Goal: Navigation & Orientation: Find specific page/section

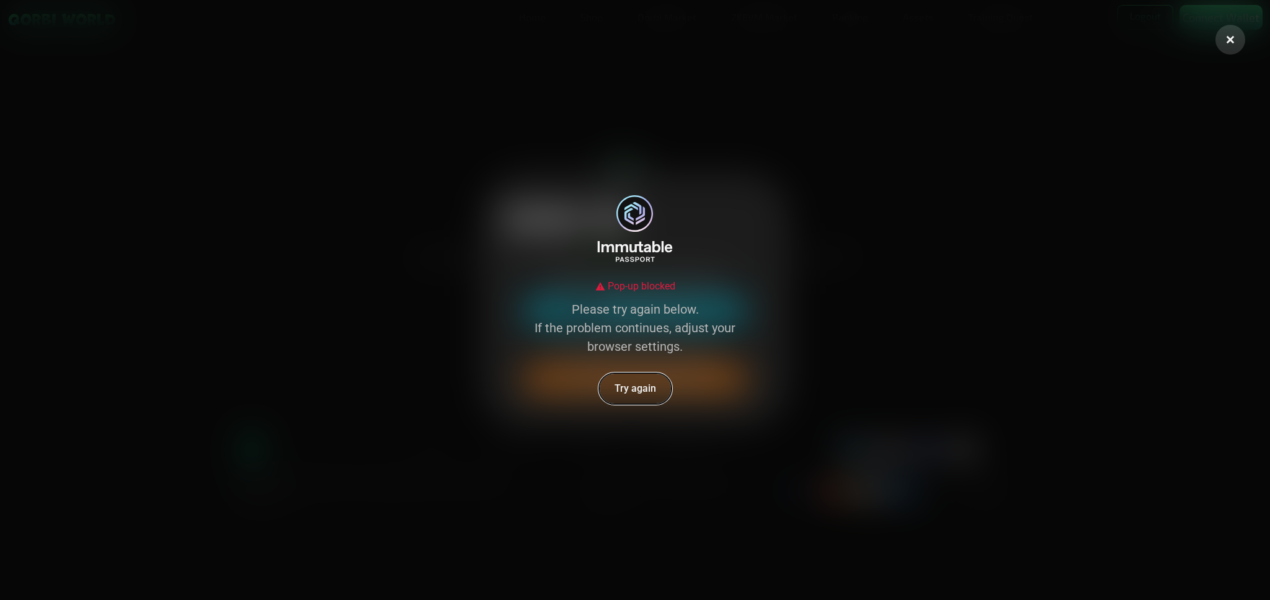
click at [655, 384] on button "Try again" at bounding box center [635, 389] width 74 height 32
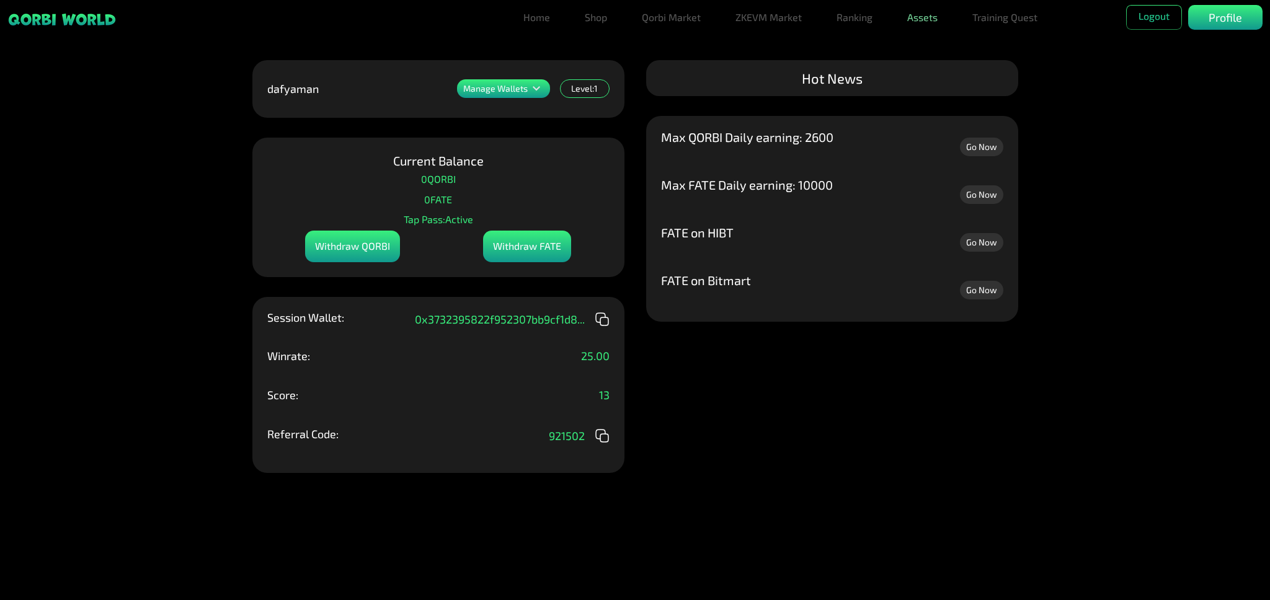
click at [929, 17] on link "Assets" at bounding box center [922, 17] width 40 height 25
click at [916, 41] on link "Assets" at bounding box center [922, 42] width 40 height 25
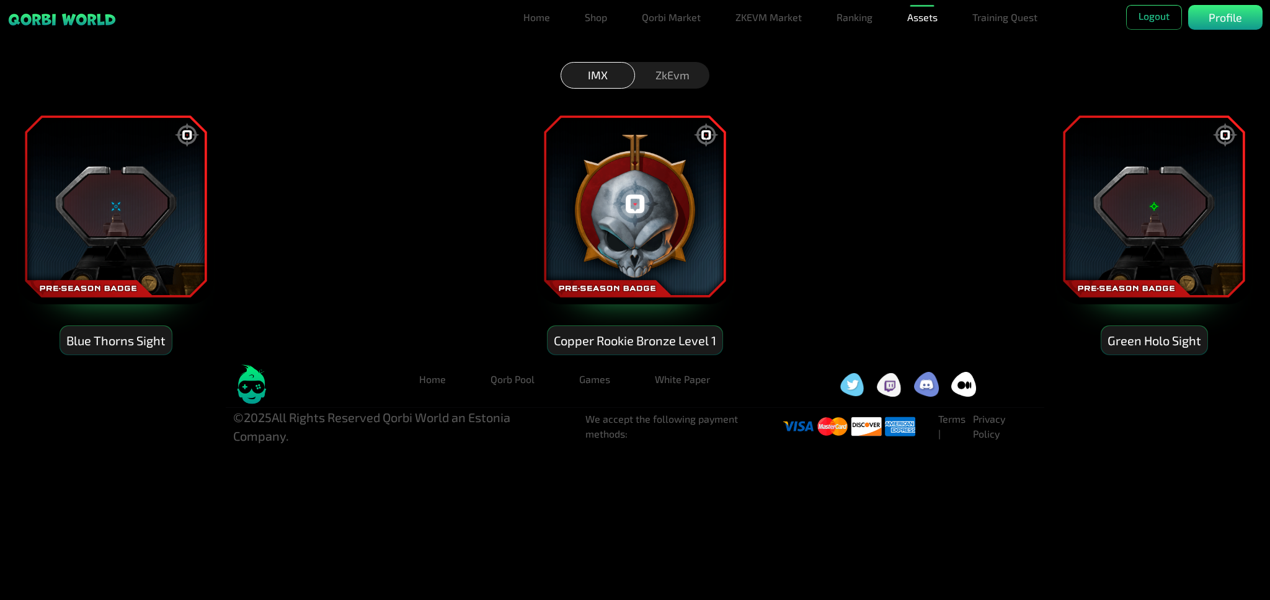
click at [692, 84] on div "ZkEvm" at bounding box center [672, 75] width 74 height 27
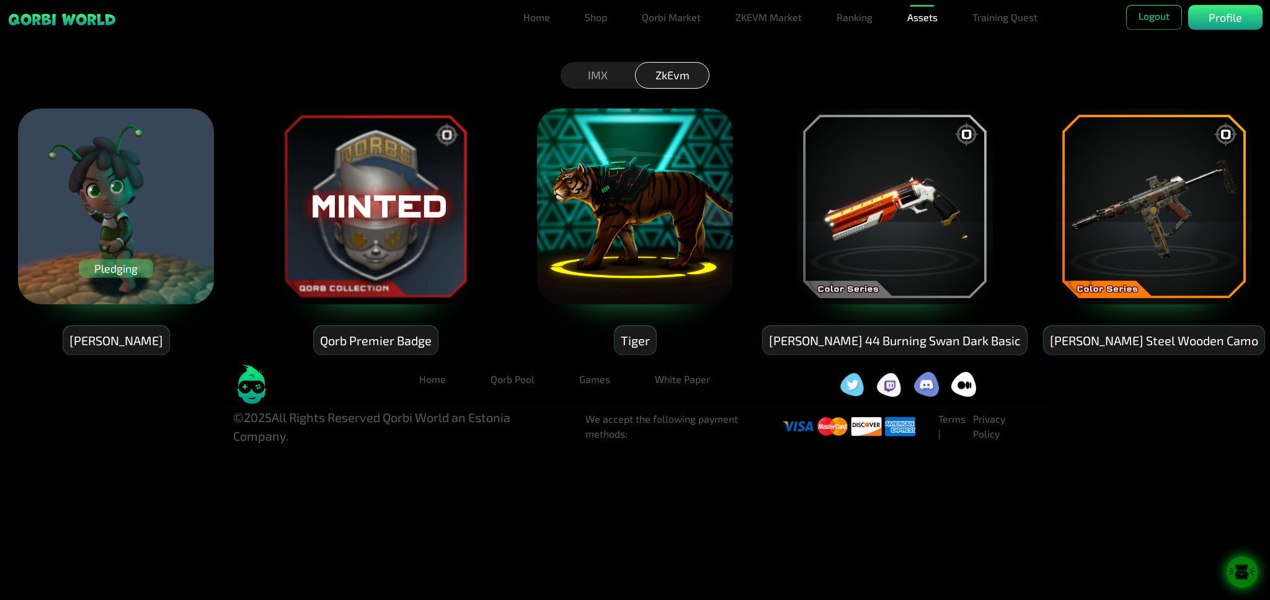
click at [910, 12] on link "Assets" at bounding box center [922, 17] width 40 height 25
click at [112, 267] on div "Pledging" at bounding box center [116, 268] width 74 height 19
click at [109, 273] on div "Pledging" at bounding box center [116, 268] width 74 height 19
click at [110, 274] on div "Pledging" at bounding box center [116, 268] width 74 height 19
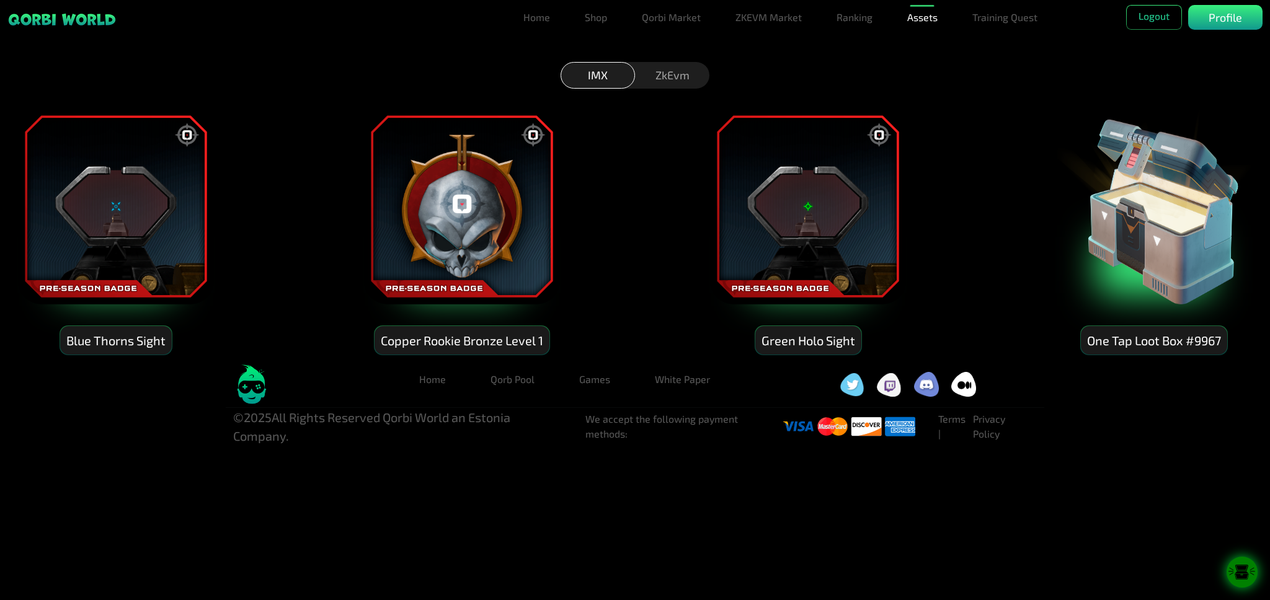
click at [661, 68] on div "ZkEvm" at bounding box center [672, 75] width 74 height 27
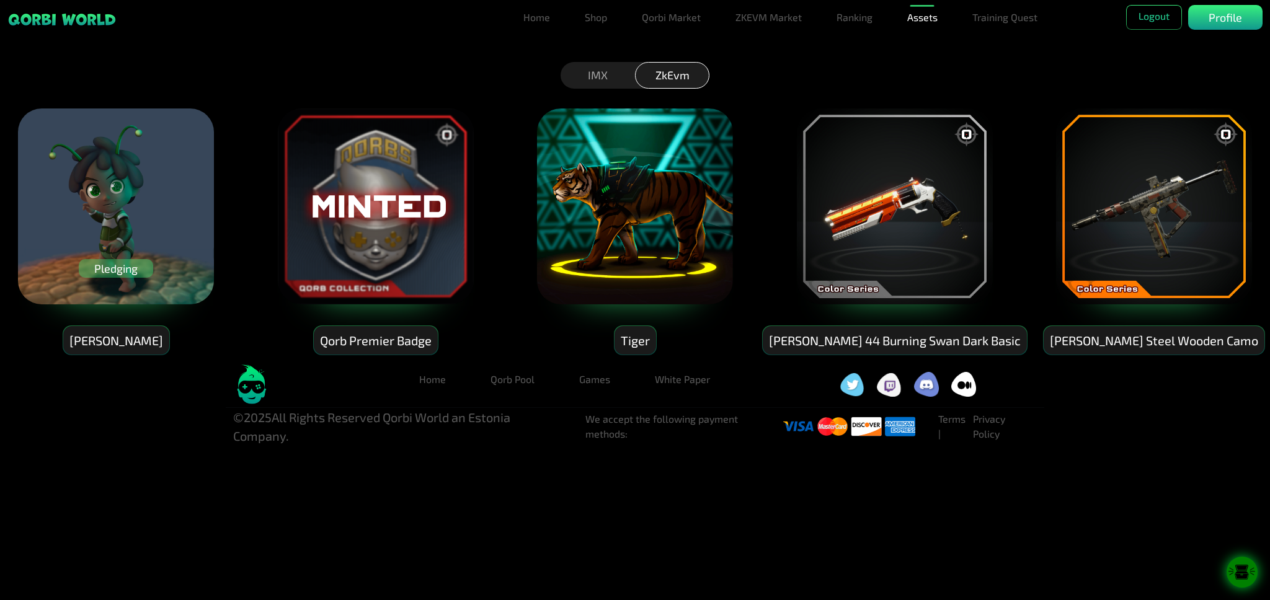
click at [100, 272] on div "Pledging" at bounding box center [116, 268] width 74 height 19
drag, startPoint x: 0, startPoint y: 329, endPoint x: 119, endPoint y: 265, distance: 135.4
click at [119, 265] on div "Pledging Dafyaman Qorb Premier Badge Tiger Clint 44 Burning Swan Dark Basic Eva…" at bounding box center [635, 222] width 1270 height 267
click at [119, 265] on div "Pledging" at bounding box center [116, 268] width 74 height 19
click at [112, 272] on div "Pledging" at bounding box center [116, 268] width 74 height 19
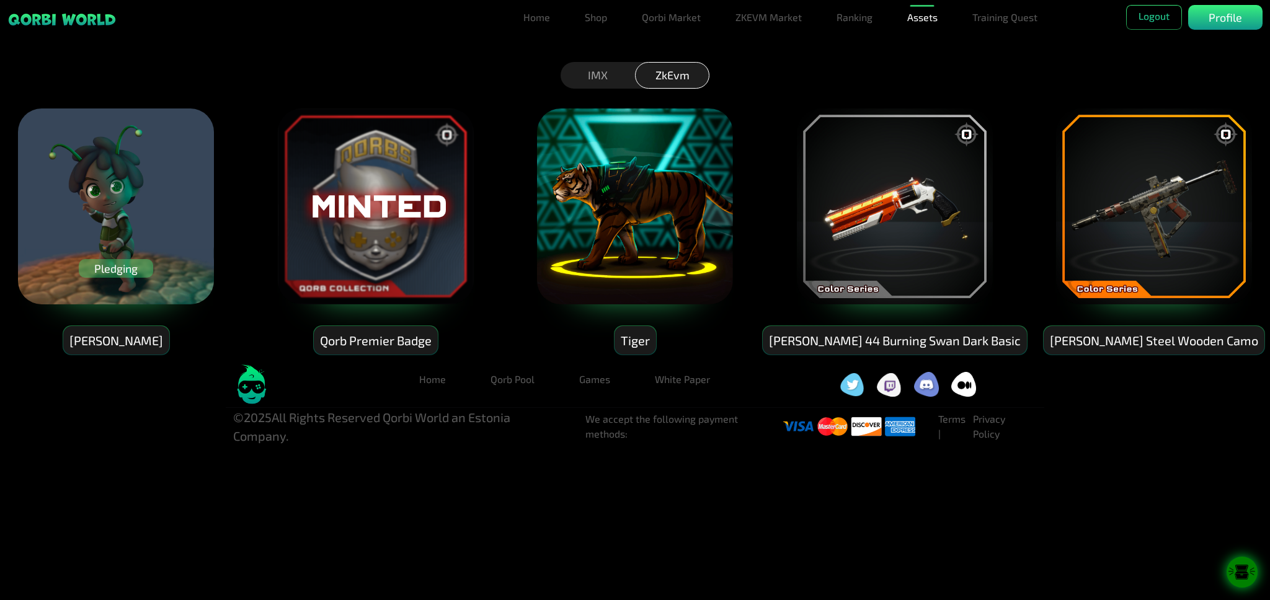
click at [135, 138] on img at bounding box center [116, 206] width 198 height 198
click at [56, 261] on img at bounding box center [116, 206] width 198 height 198
click at [94, 282] on img at bounding box center [116, 206] width 198 height 198
click at [89, 270] on div "Pledging" at bounding box center [116, 268] width 74 height 19
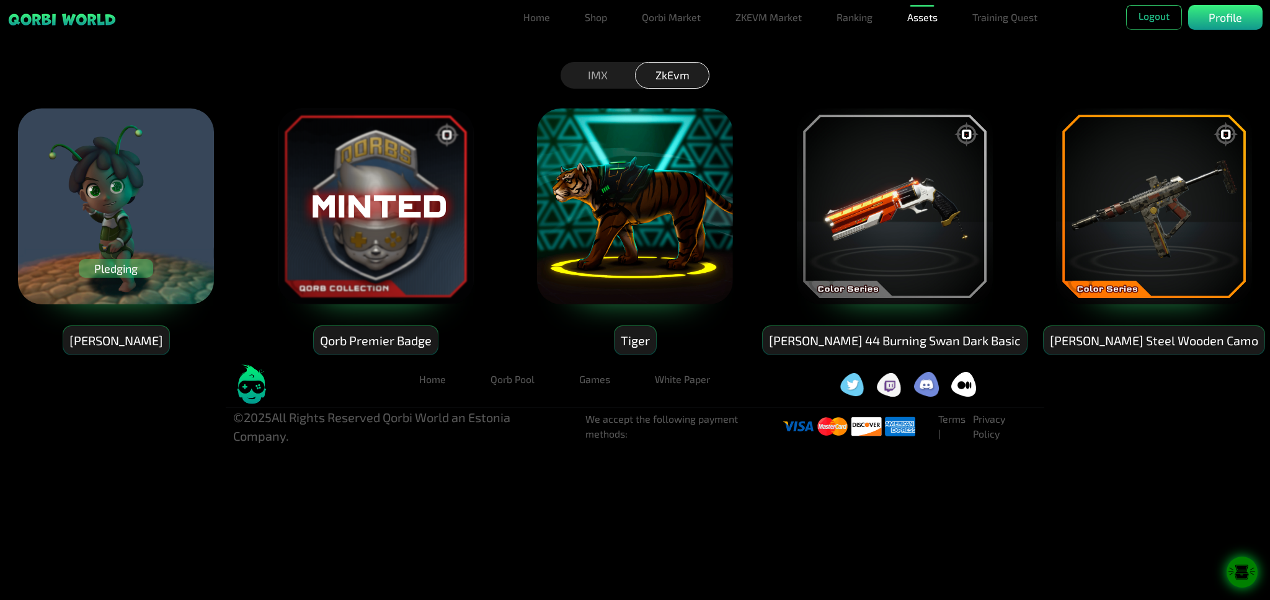
click at [89, 270] on div "Pledging" at bounding box center [116, 268] width 74 height 19
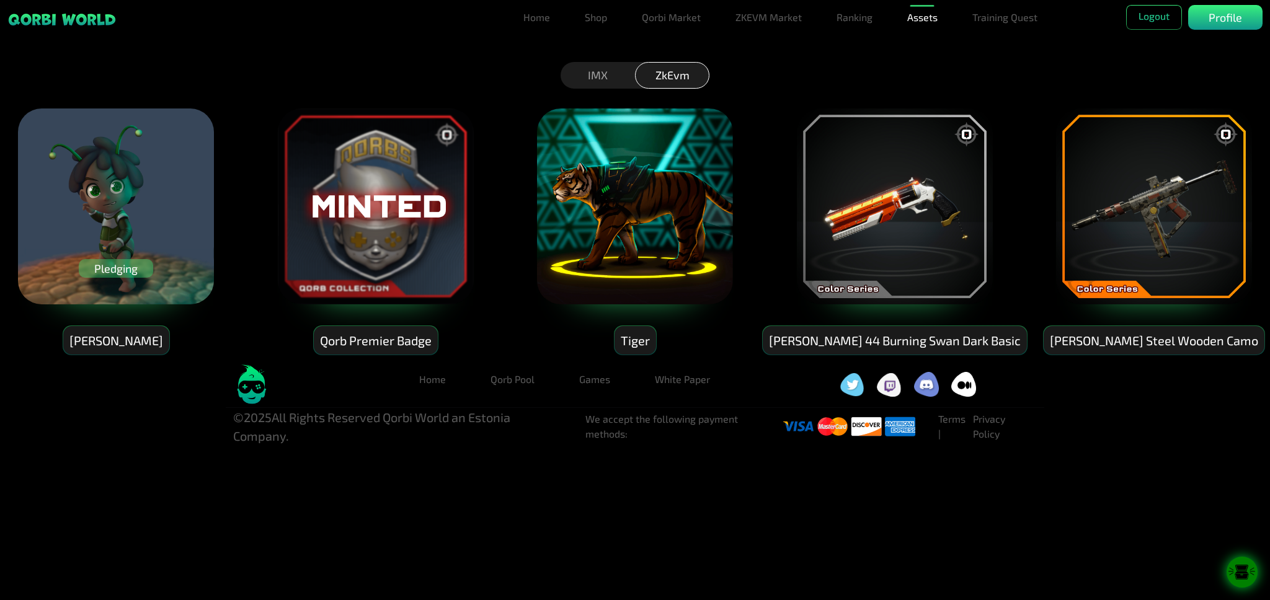
click at [117, 268] on div "Pledging" at bounding box center [116, 268] width 74 height 19
click at [135, 268] on div "Pledging" at bounding box center [116, 268] width 74 height 19
click at [149, 262] on div "Pledging" at bounding box center [116, 268] width 74 height 19
click at [969, 16] on link "Training Quest" at bounding box center [1004, 17] width 75 height 25
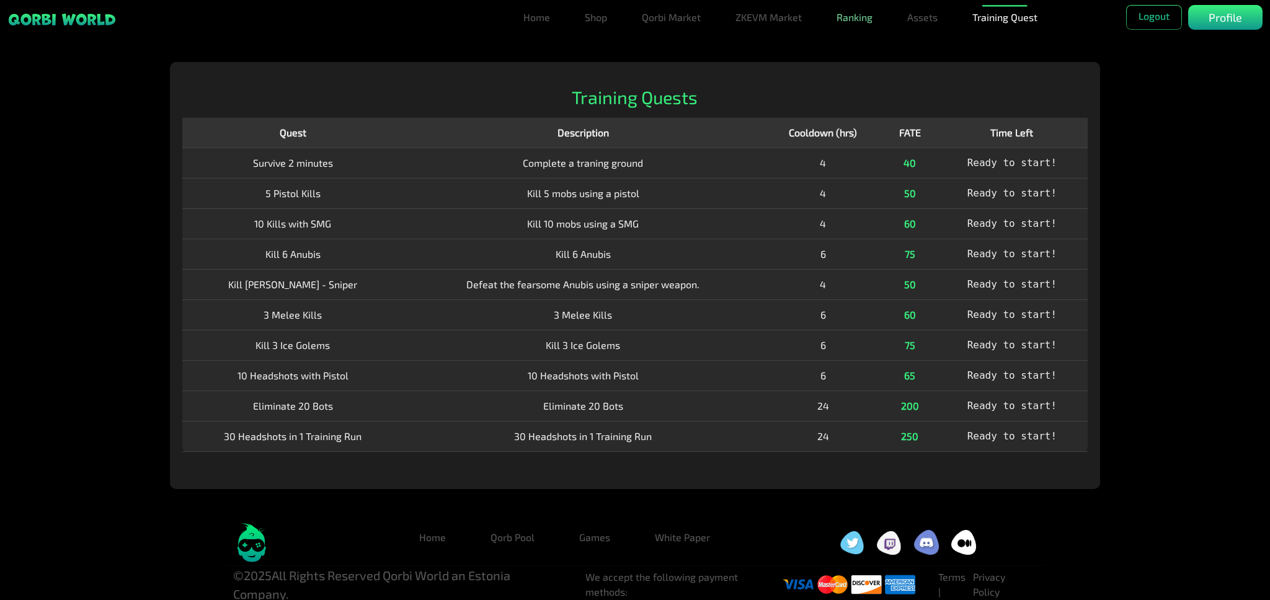
click at [864, 24] on link "Ranking" at bounding box center [854, 17] width 46 height 25
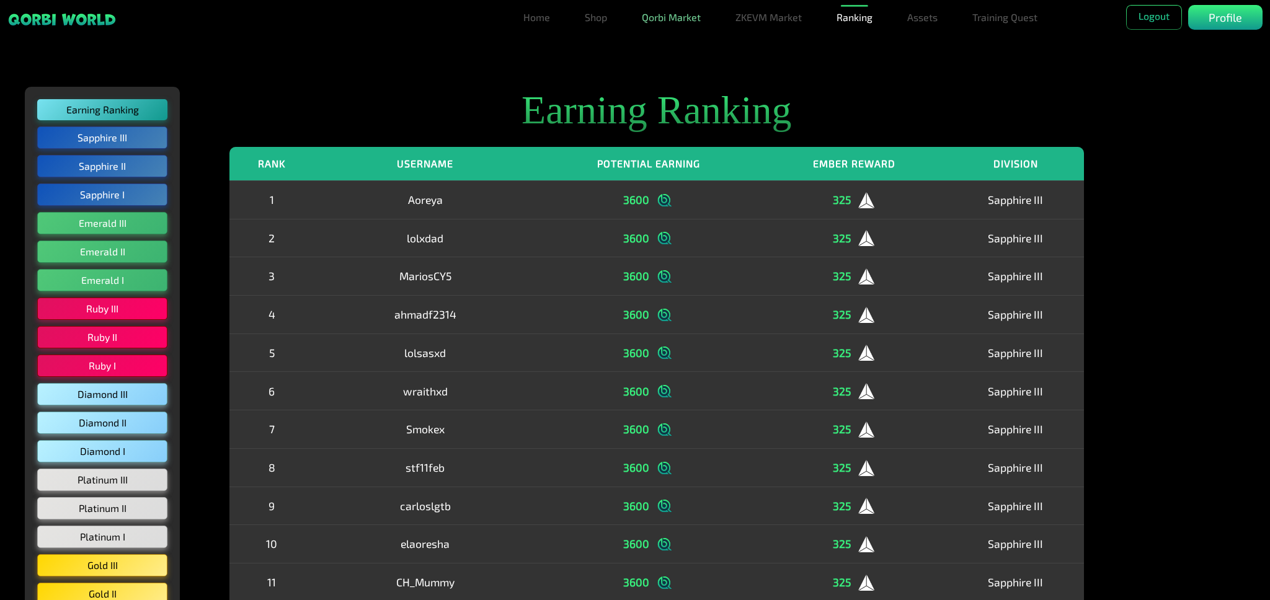
click at [693, 15] on link "Qorbi Market" at bounding box center [671, 17] width 69 height 25
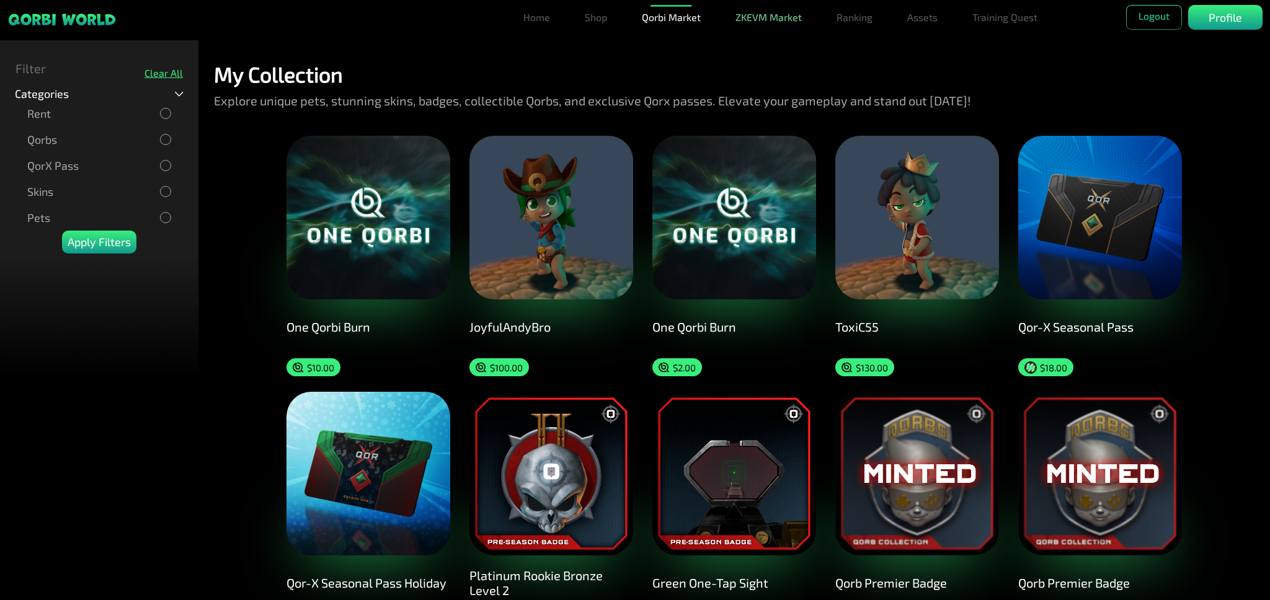
click at [758, 15] on link "ZKEVM Market" at bounding box center [768, 17] width 76 height 25
